Goal: Task Accomplishment & Management: Use online tool/utility

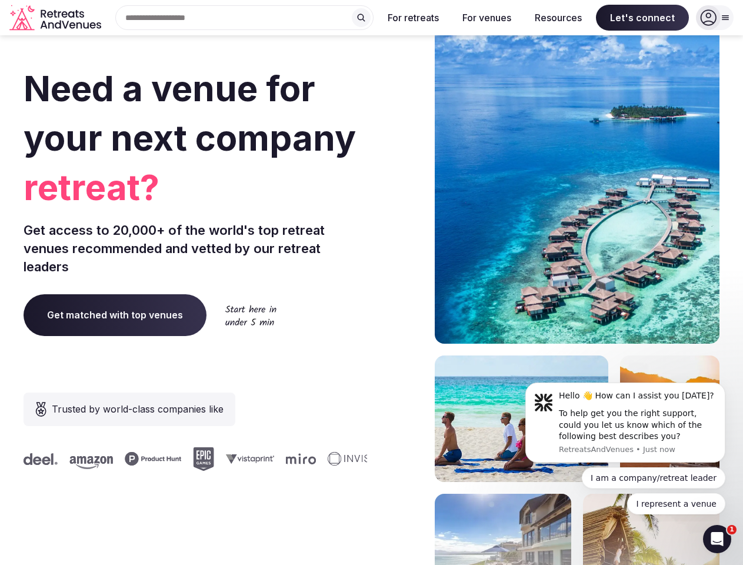
click at [371, 282] on div "Need a venue for your next company retreat? Get access to 20,000+ of the world'…" at bounding box center [372, 352] width 696 height 709
click at [245, 18] on div "Search Popular Destinations [GEOGRAPHIC_DATA], [GEOGRAPHIC_DATA] [GEOGRAPHIC_DA…" at bounding box center [240, 17] width 268 height 25
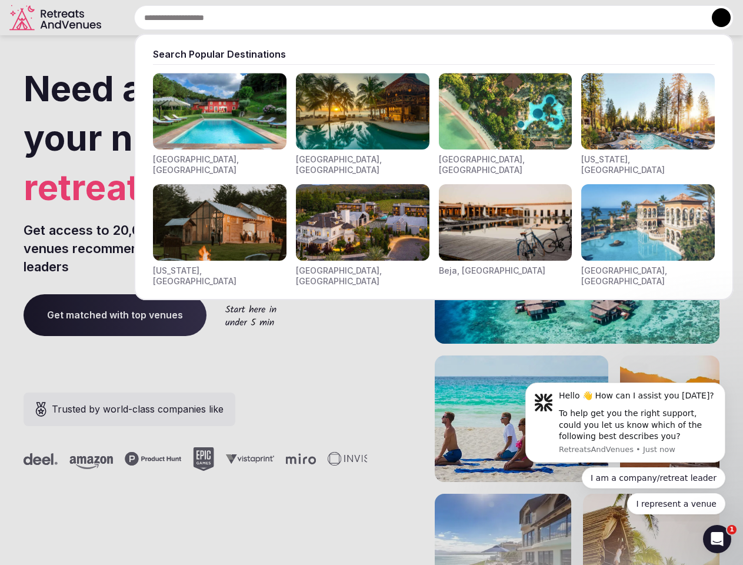
click at [361, 18] on input "text" at bounding box center [433, 17] width 599 height 25
click at [413, 18] on input "text" at bounding box center [433, 17] width 599 height 25
click at [486, 18] on input "text" at bounding box center [433, 17] width 599 height 25
click at [558, 18] on input "text" at bounding box center [433, 17] width 599 height 25
click at [642, 18] on input "text" at bounding box center [433, 17] width 599 height 25
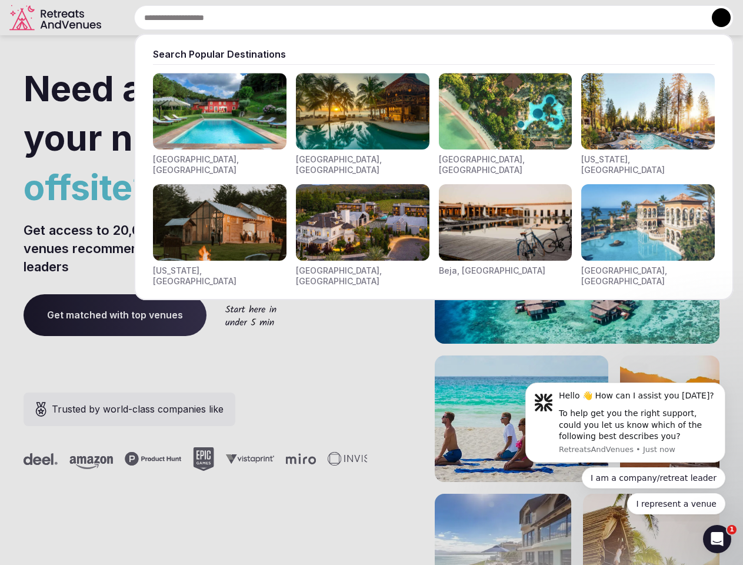
click at [715, 18] on button at bounding box center [721, 17] width 19 height 19
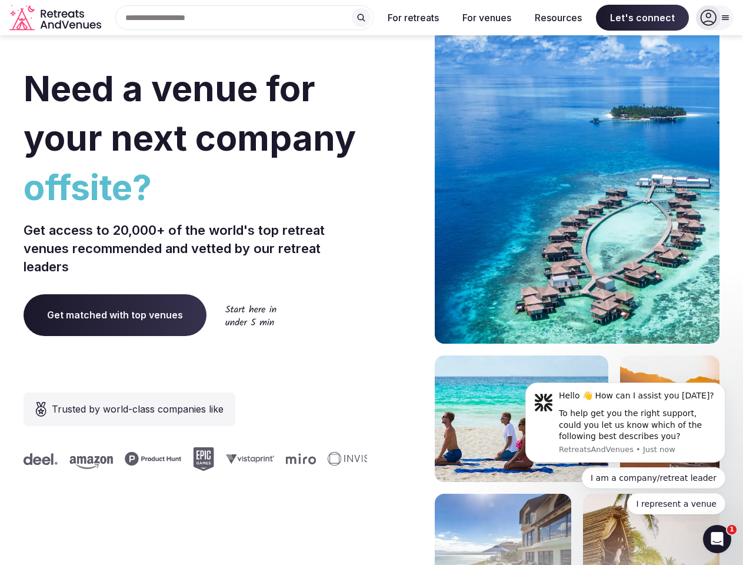
click at [625, 422] on div "To help get you the right support, could you let us know which of the following…" at bounding box center [638, 425] width 158 height 35
